Goal: Task Accomplishment & Management: Use online tool/utility

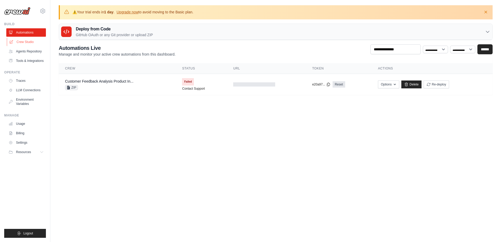
click at [23, 38] on link "Crew Studio" at bounding box center [27, 42] width 40 height 8
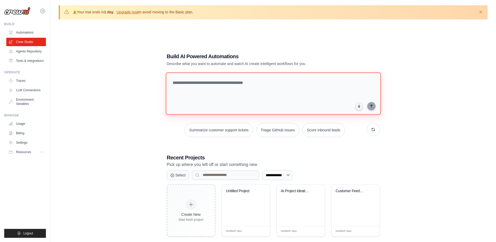
click at [203, 101] on textarea at bounding box center [273, 93] width 215 height 43
click at [21, 28] on link "Automations" at bounding box center [27, 32] width 40 height 8
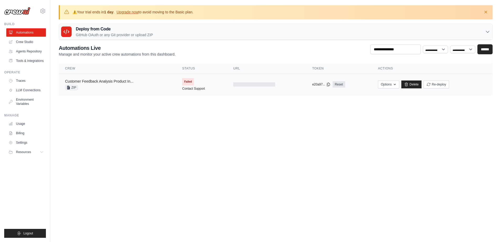
click at [70, 79] on link "Customer Feedback Analysis Product In..." at bounding box center [99, 81] width 68 height 4
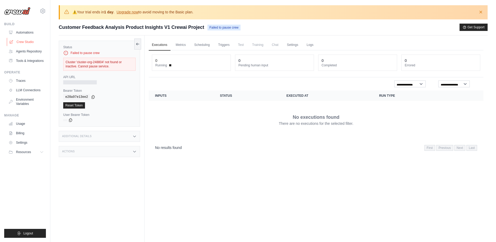
click at [16, 38] on link "Crew Studio" at bounding box center [27, 42] width 40 height 8
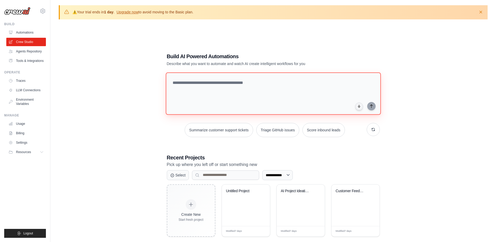
click at [200, 104] on textarea at bounding box center [273, 93] width 215 height 43
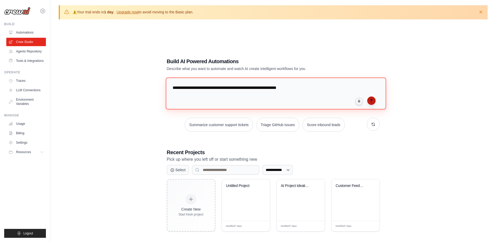
type textarea "**********"
click at [369, 103] on icon "submit" at bounding box center [371, 101] width 4 height 4
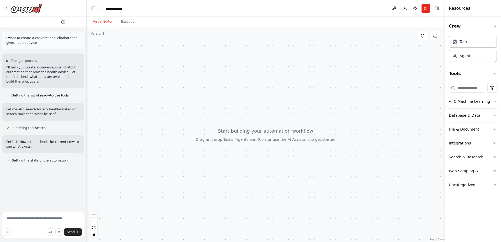
drag, startPoint x: 56, startPoint y: 38, endPoint x: 87, endPoint y: 39, distance: 30.2
click at [87, 39] on div "**********" at bounding box center [250, 121] width 501 height 242
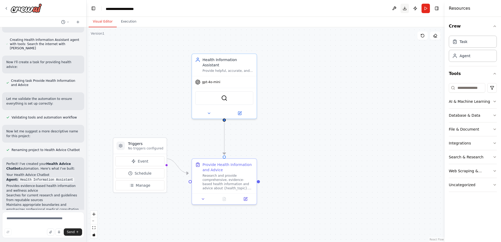
scroll to position [176, 0]
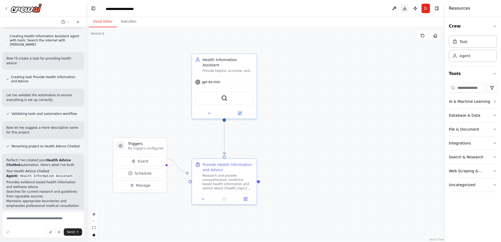
click at [409, 9] on button "Download" at bounding box center [405, 8] width 8 height 9
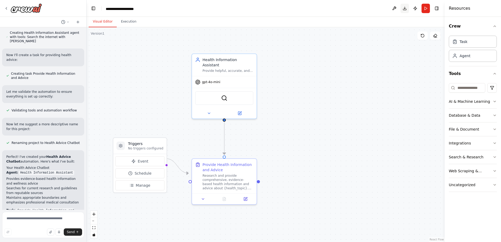
click at [409, 6] on button "Download" at bounding box center [405, 8] width 8 height 9
click at [308, 115] on div ".deletable-edge-delete-btn { width: 20px; height: 20px; border: 0px solid #ffff…" at bounding box center [266, 134] width 358 height 215
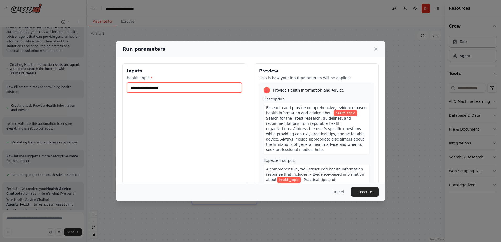
click at [216, 83] on input "health_topic *" at bounding box center [184, 88] width 115 height 10
type input "*"
type input "*****"
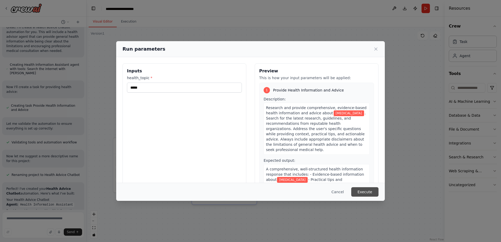
click at [351, 195] on button "Execute" at bounding box center [364, 191] width 27 height 9
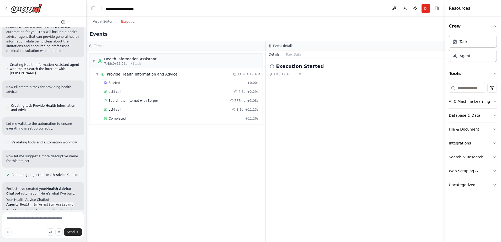
scroll to position [179, 0]
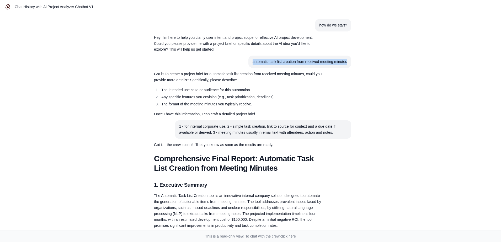
drag, startPoint x: 246, startPoint y: 46, endPoint x: 321, endPoint y: 47, distance: 75.0
click at [321, 56] on section "automatic task list creation from received meeting minutes" at bounding box center [299, 62] width 103 height 12
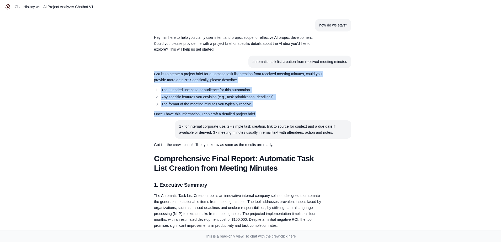
drag, startPoint x: 176, startPoint y: 56, endPoint x: 264, endPoint y: 87, distance: 93.3
click at [264, 87] on div "Got it! To create a project brief for automatic task list creation from receive…" at bounding box center [238, 94] width 168 height 46
drag, startPoint x: 264, startPoint y: 87, endPoint x: 193, endPoint y: 68, distance: 73.4
click at [193, 87] on li "The intended use case or audience for this automation." at bounding box center [241, 90] width 162 height 6
click at [174, 68] on section "Got it! To create a project brief for automatic task list creation from receive…" at bounding box center [238, 94] width 176 height 52
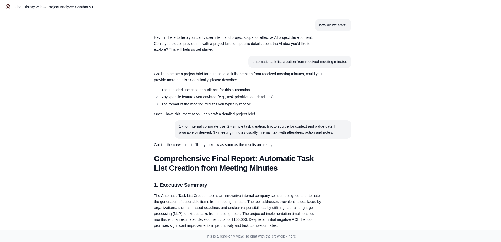
scroll to position [8, 0]
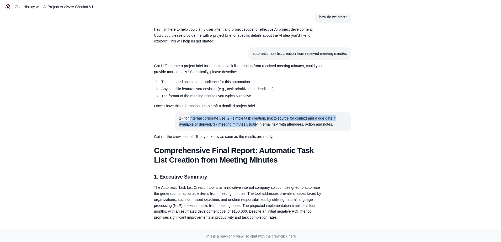
drag, startPoint x: 203, startPoint y: 84, endPoint x: 252, endPoint y: 91, distance: 49.6
click at [252, 112] on section "1 - for internal corporate use. 2 - simple task creation, link to source for co…" at bounding box center [263, 121] width 176 height 18
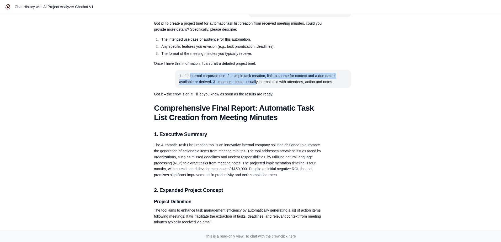
scroll to position [75, 0]
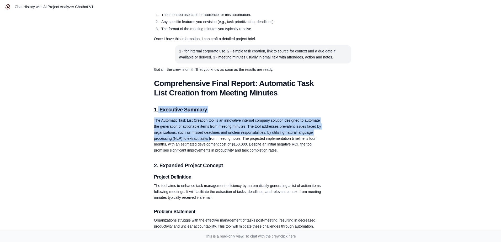
drag, startPoint x: 179, startPoint y: 65, endPoint x: 218, endPoint y: 84, distance: 43.5
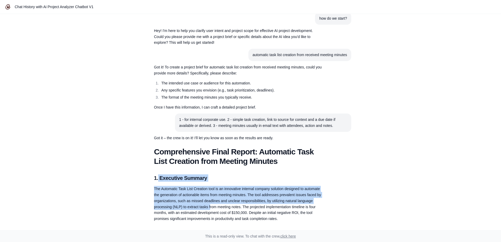
scroll to position [0, 0]
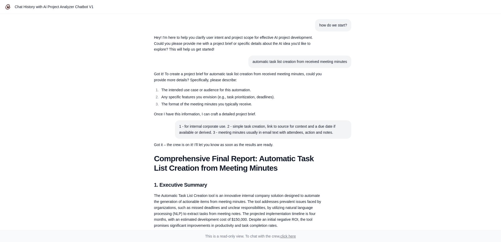
click at [201, 193] on p "The Automatic Task List Creation tool is an innovative internal company solutio…" at bounding box center [238, 211] width 168 height 36
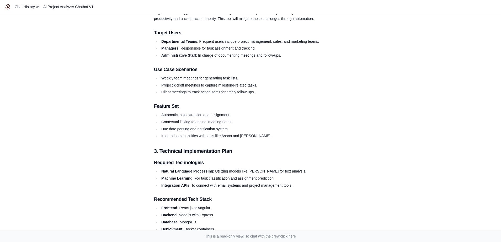
scroll to position [297, 0]
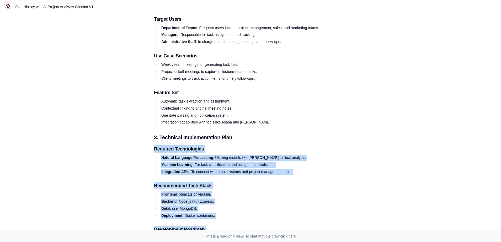
drag, startPoint x: 241, startPoint y: 30, endPoint x: 237, endPoint y: 138, distance: 108.7
click at [237, 138] on div "Comprehensive Final Report: Automatic Task List Creation from Meeting Minutes 1…" at bounding box center [238, 166] width 168 height 618
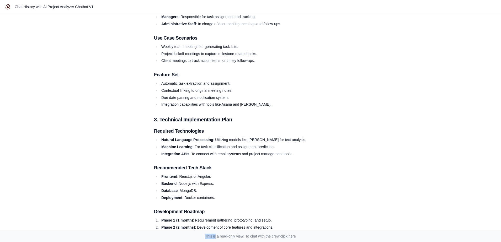
scroll to position [352, 0]
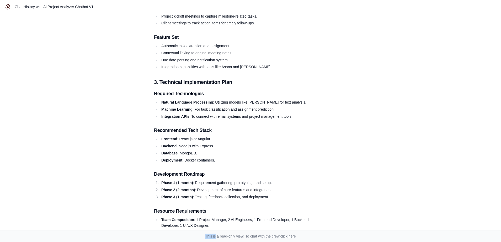
drag, startPoint x: 237, startPoint y: 138, endPoint x: 224, endPoint y: 237, distance: 99.5
click at [224, 237] on div "Chat History with Ai Project Analyzer Chatbot V1 how do we start? Hey! I'm here…" at bounding box center [250, 121] width 501 height 242
drag, startPoint x: 224, startPoint y: 237, endPoint x: 301, endPoint y: 145, distance: 119.2
click at [365, 115] on div "how do we start? Hey! I'm here to help you clarify user intent and project scop…" at bounding box center [250, 122] width 501 height 216
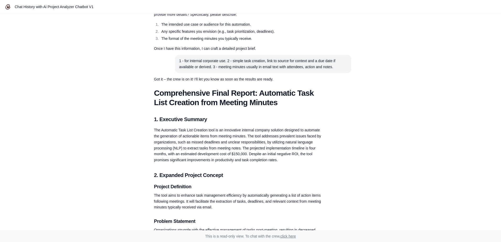
scroll to position [0, 0]
